Goal: Transaction & Acquisition: Purchase product/service

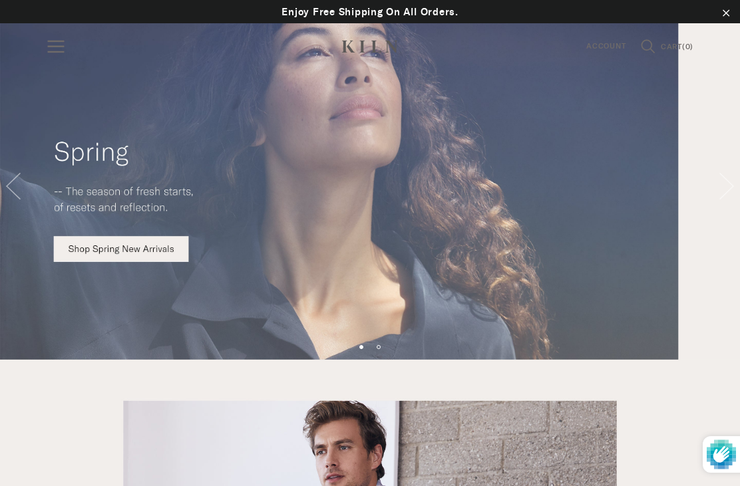
click at [61, 49] on icon "button" at bounding box center [56, 46] width 19 height 19
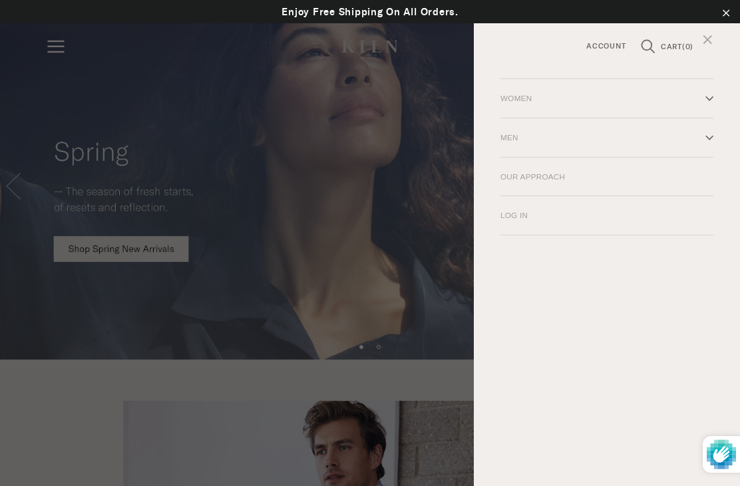
click at [548, 172] on link "Our Approach" at bounding box center [607, 177] width 240 height 39
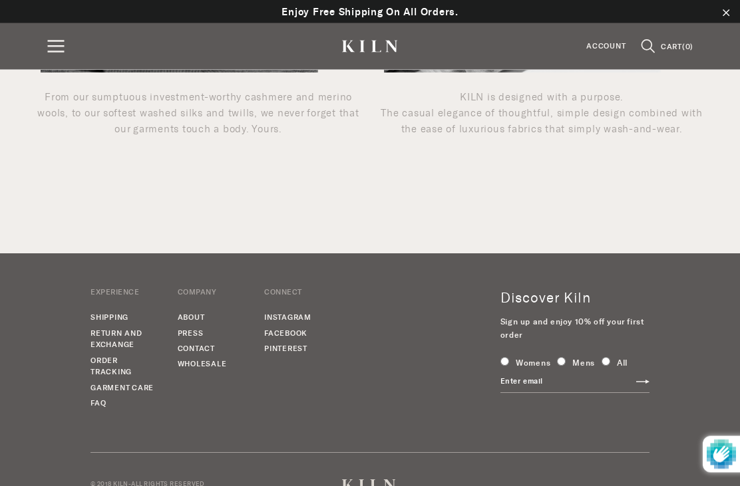
scroll to position [1086, 0]
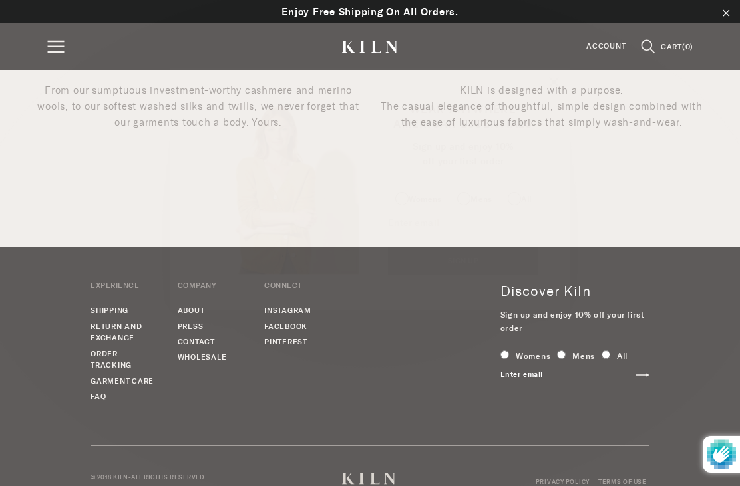
click at [192, 310] on div "Wear-Anywhere American Essentials Sign up and enjoy 10% off your first order Wo…" at bounding box center [369, 189] width 399 height 242
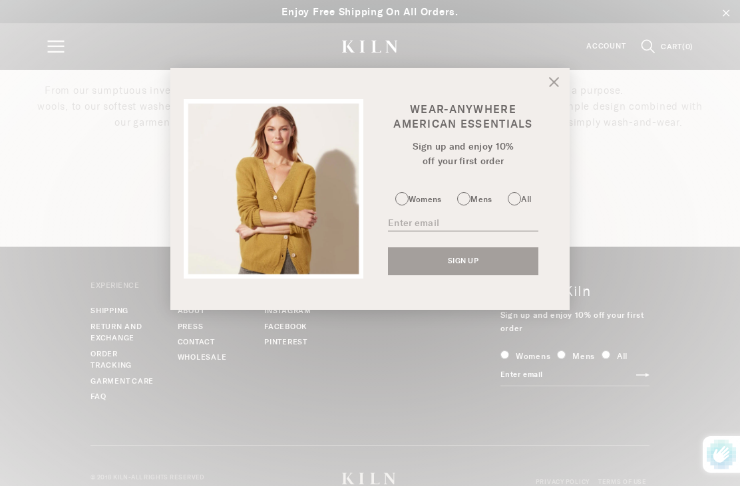
click at [553, 96] on link at bounding box center [554, 80] width 10 height 34
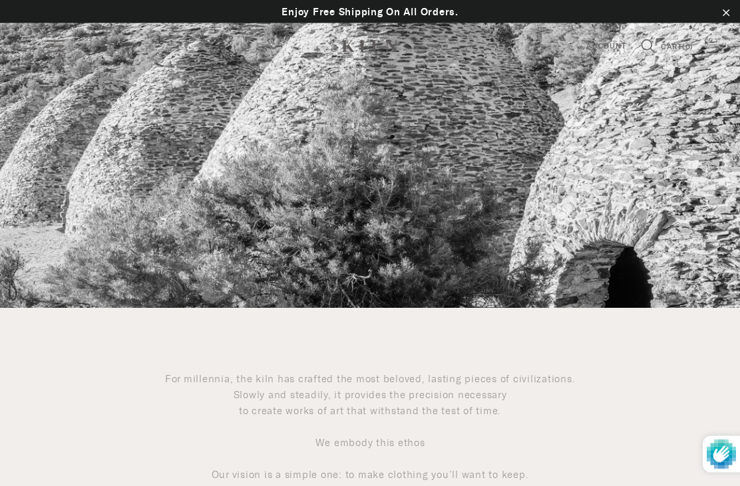
scroll to position [0, 0]
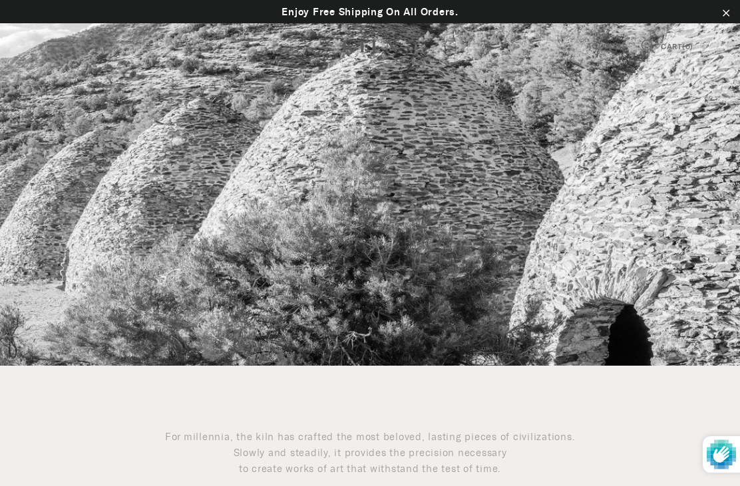
click at [61, 43] on icon "button" at bounding box center [56, 46] width 19 height 19
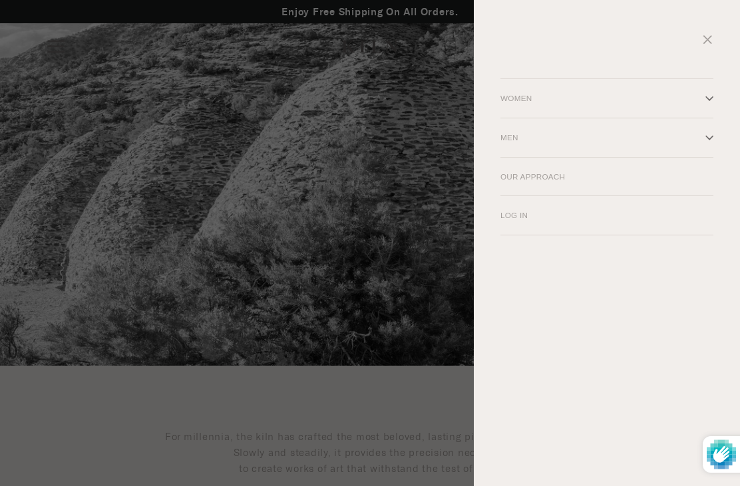
click at [712, 138] on icon "Primary" at bounding box center [709, 138] width 8 height 8
click at [529, 298] on link "Jackets" at bounding box center [518, 299] width 63 height 26
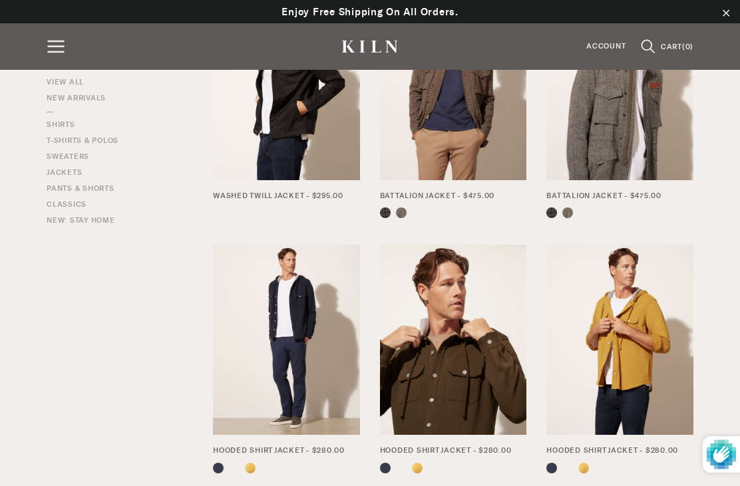
scroll to position [455, 0]
